Goal: Transaction & Acquisition: Download file/media

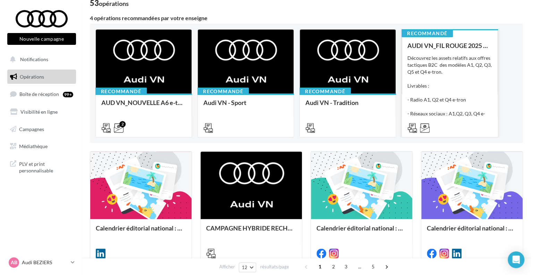
scroll to position [35, 0]
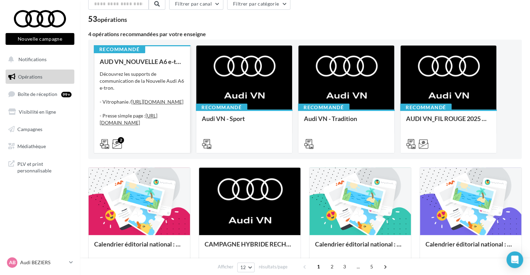
click at [102, 148] on icon at bounding box center [105, 144] width 10 height 10
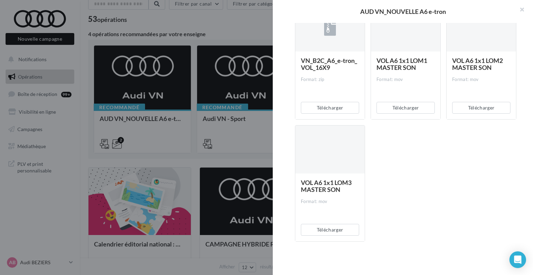
scroll to position [729, 0]
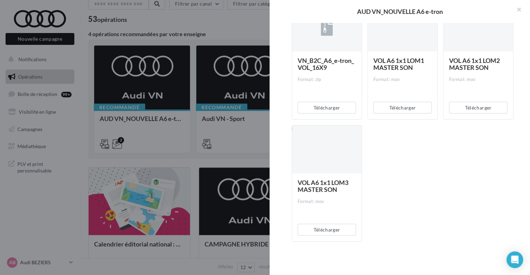
click at [232, 158] on div at bounding box center [265, 137] width 530 height 275
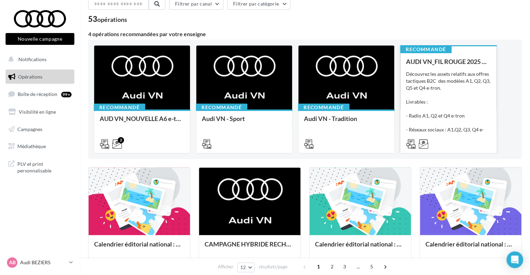
click at [457, 95] on div "Découvrez les assets relatifs aux offres tactiques B2C des modèles A1, Q2, Q3, …" at bounding box center [448, 104] width 85 height 69
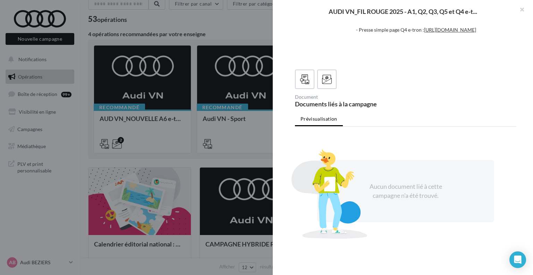
scroll to position [139, 0]
click at [322, 84] on icon at bounding box center [327, 79] width 10 height 10
click at [304, 84] on icon at bounding box center [305, 79] width 10 height 10
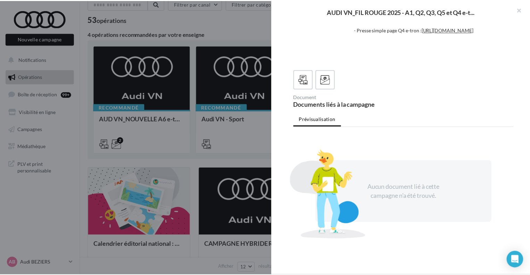
scroll to position [155, 0]
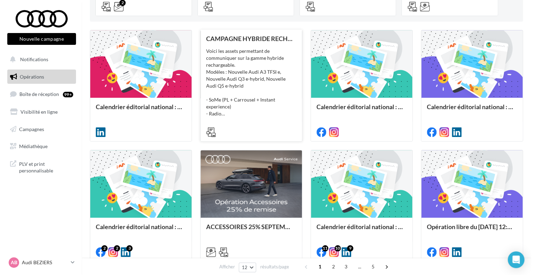
scroll to position [174, 0]
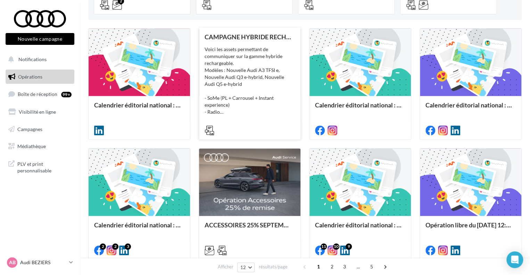
click at [270, 104] on div "Voici les assets permettant de communiquer sur la gamme hybride rechargeable. M…" at bounding box center [249, 80] width 90 height 69
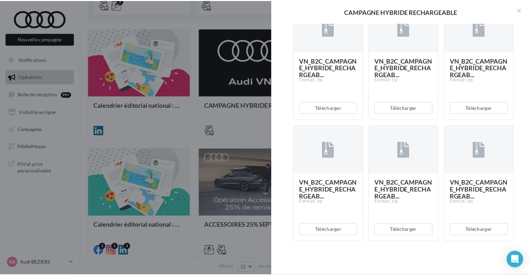
scroll to position [1556, 0]
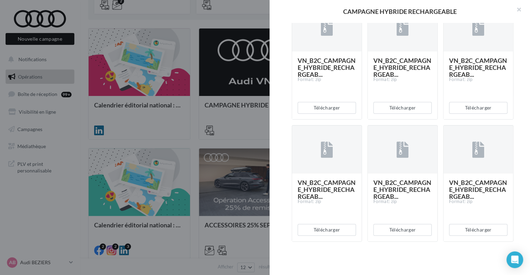
click at [185, 96] on div at bounding box center [265, 137] width 530 height 275
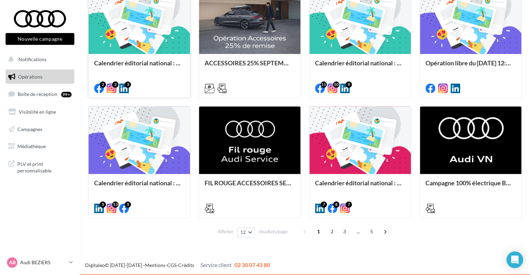
scroll to position [336, 0]
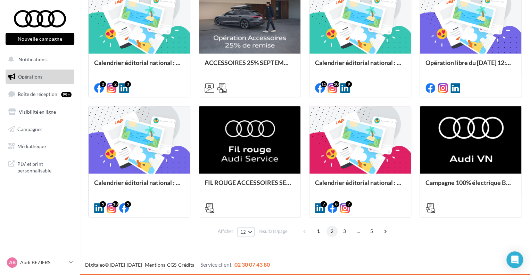
click at [332, 230] on span "2" at bounding box center [331, 230] width 11 height 11
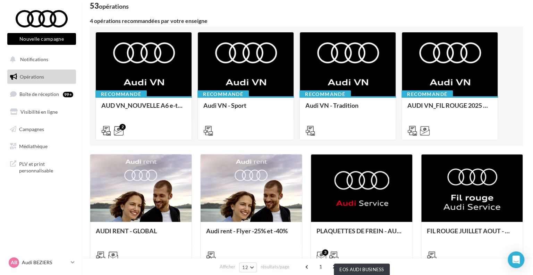
scroll to position [35, 0]
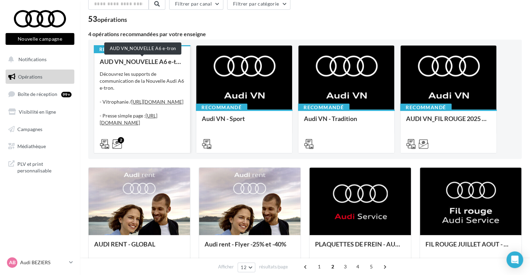
click at [136, 60] on div "AUD VN_NOUVELLE A6 e-tron" at bounding box center [142, 61] width 85 height 7
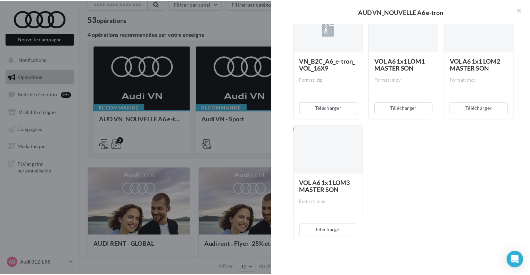
scroll to position [732, 0]
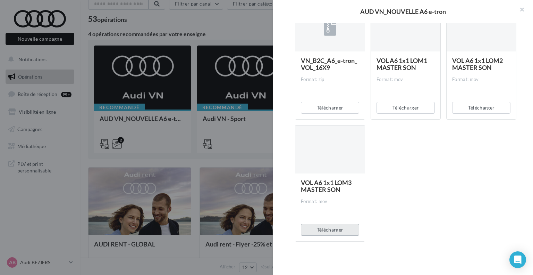
click at [343, 232] on button "Télécharger" at bounding box center [330, 230] width 58 height 12
click at [354, 232] on button "Télécharger" at bounding box center [330, 230] width 58 height 12
click at [197, 160] on div at bounding box center [266, 137] width 533 height 275
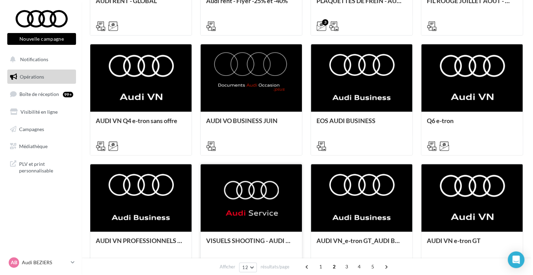
scroll to position [312, 0]
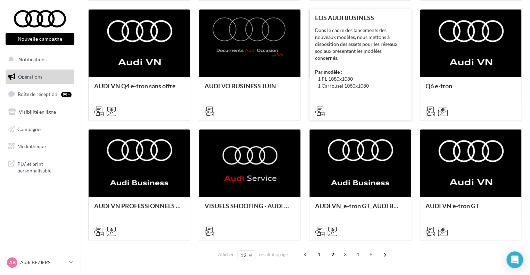
click at [360, 42] on div "Dans le cadre des lancements des nouveaux modèles, nous mettons à disposition d…" at bounding box center [360, 58] width 90 height 62
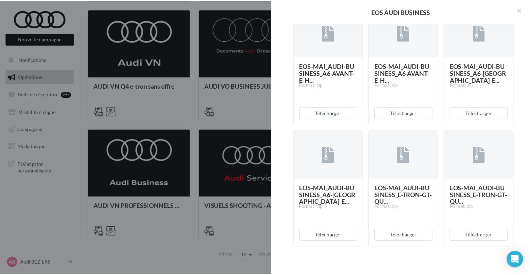
scroll to position [243, 0]
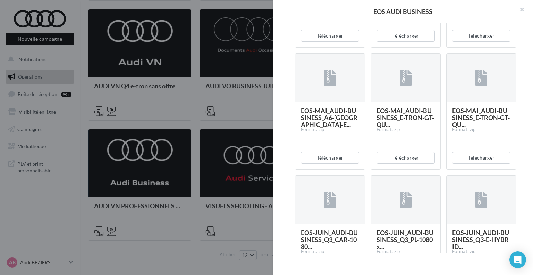
click at [219, 128] on div at bounding box center [266, 137] width 533 height 275
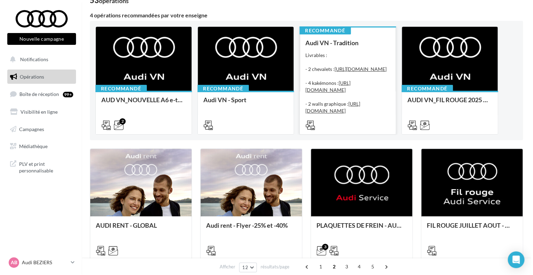
scroll to position [69, 0]
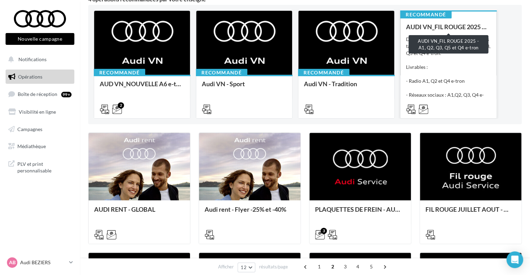
click at [464, 26] on div "AUDI VN_FIL ROUGE 2025 - A1, Q2, Q3, Q5 et Q4 e-tron" at bounding box center [448, 26] width 85 height 7
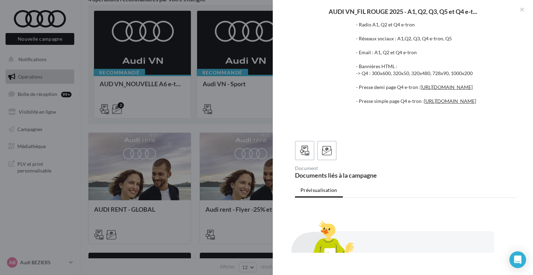
scroll to position [139, 0]
